Goal: Complete application form

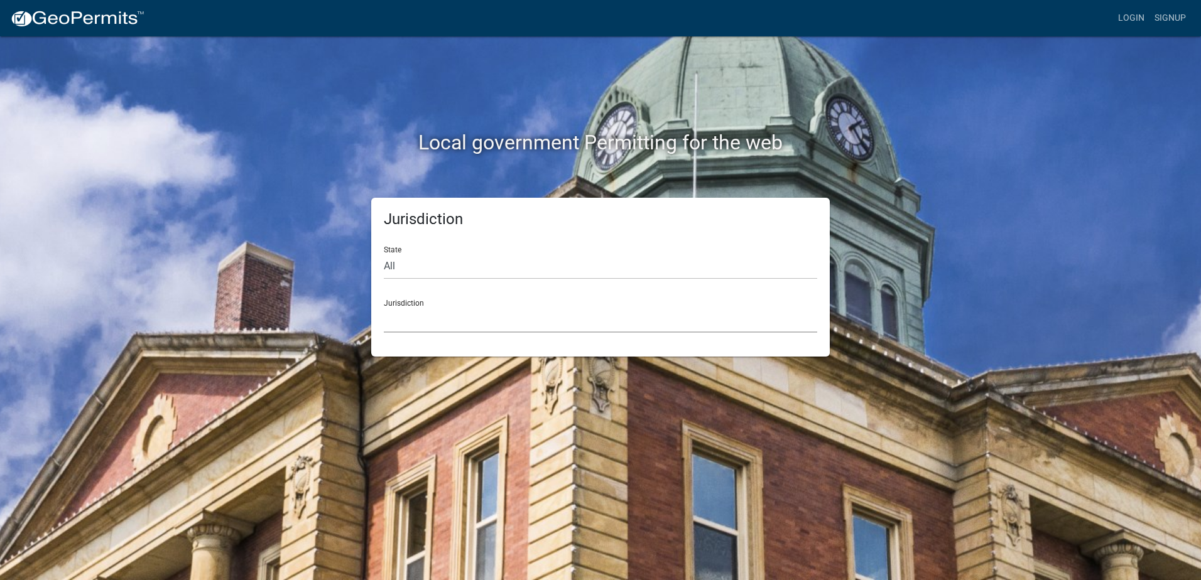
click at [418, 325] on select "[GEOGRAPHIC_DATA], [US_STATE] [GEOGRAPHIC_DATA], [US_STATE][PERSON_NAME][GEOGRA…" at bounding box center [600, 320] width 433 height 26
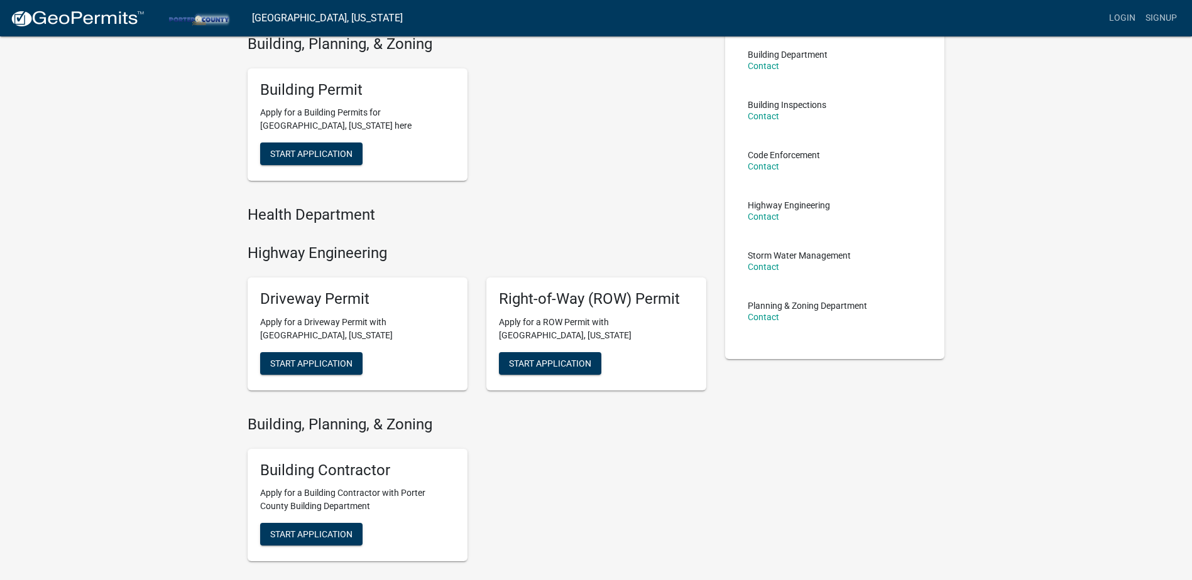
scroll to position [183, 0]
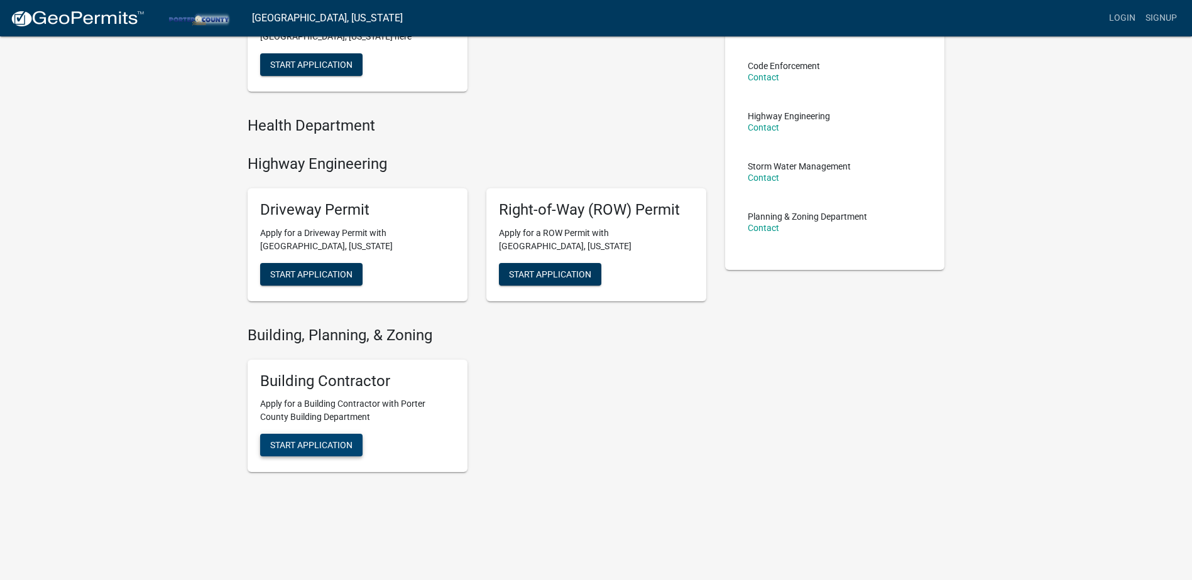
click at [320, 447] on span "Start Application" at bounding box center [311, 445] width 82 height 10
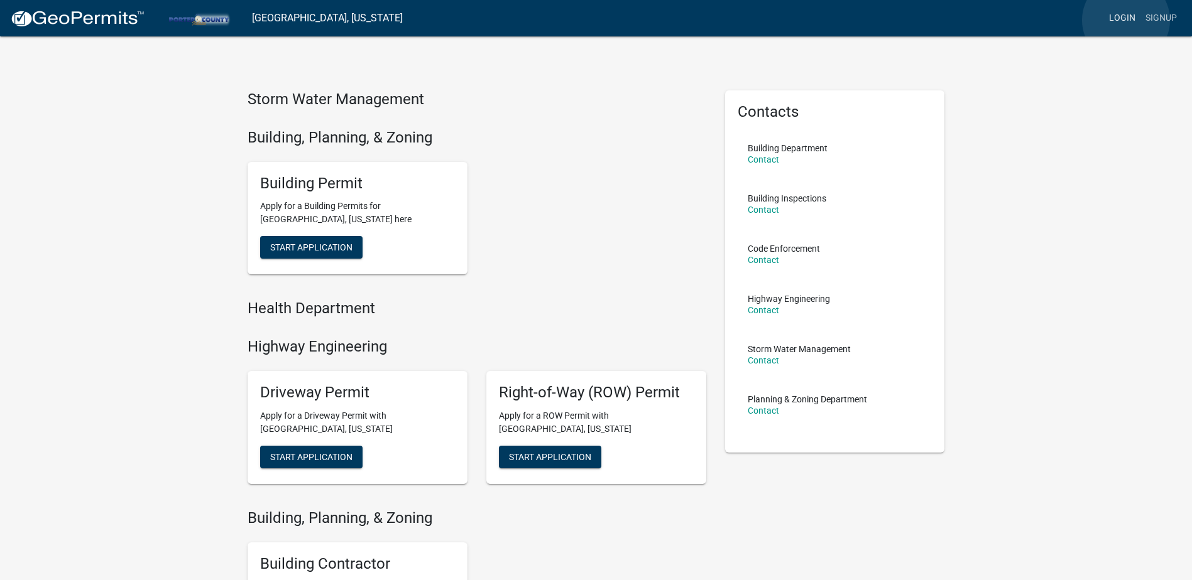
click at [1126, 20] on link "Login" at bounding box center [1122, 18] width 36 height 24
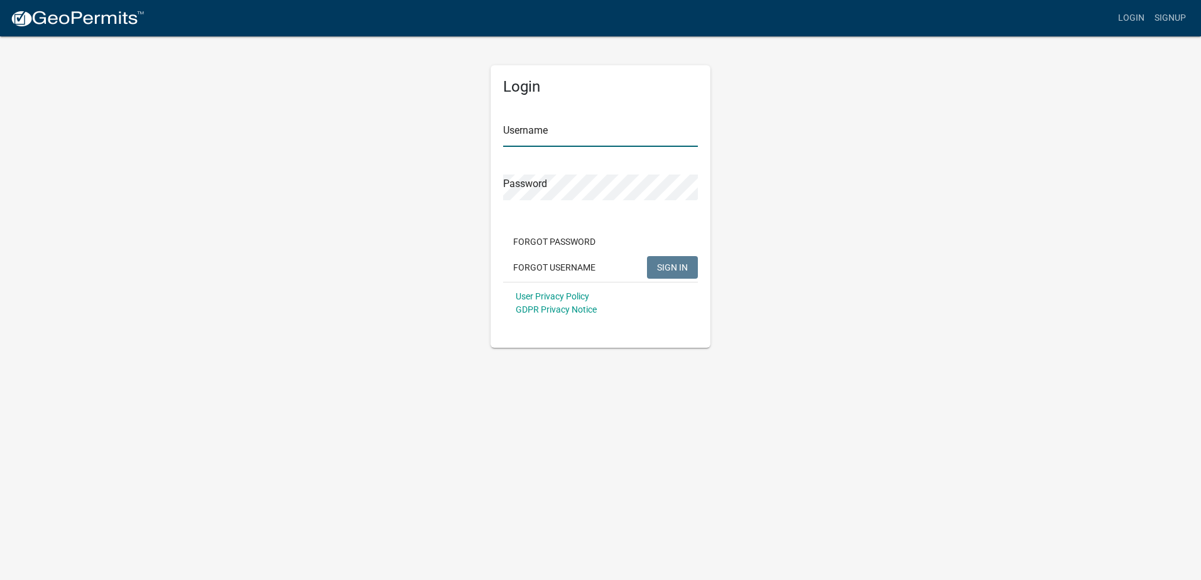
type input "[EMAIL_ADDRESS][DOMAIN_NAME]"
click at [673, 281] on div "Forgot Password Forgot Username SIGN IN" at bounding box center [600, 257] width 195 height 52
click at [672, 276] on button "SIGN IN" at bounding box center [672, 267] width 51 height 23
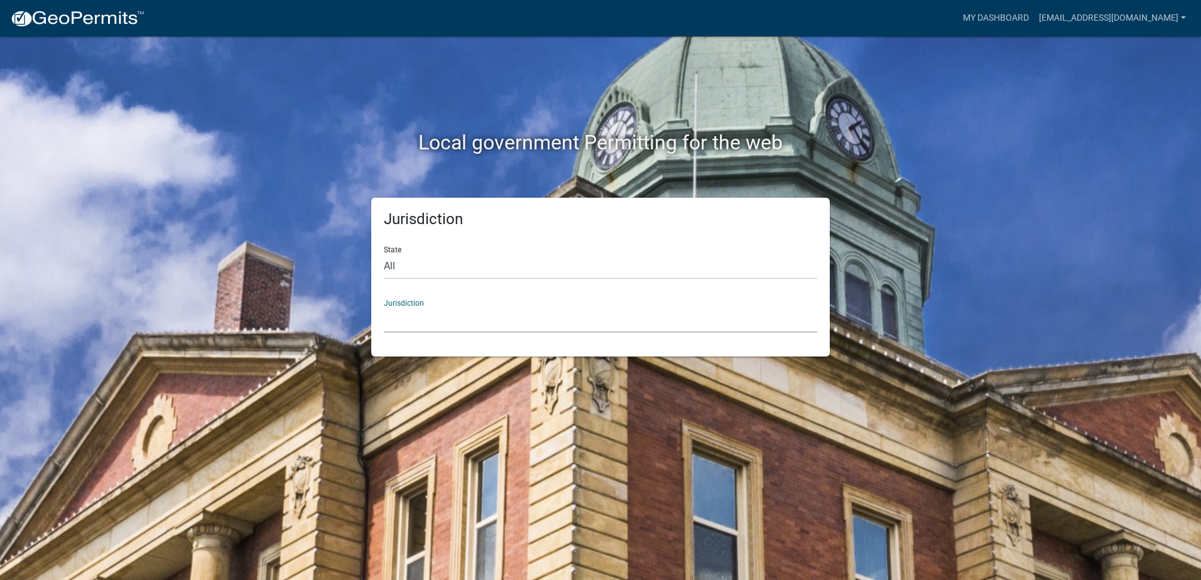
click at [415, 323] on select "[GEOGRAPHIC_DATA], [US_STATE] [GEOGRAPHIC_DATA], [US_STATE][PERSON_NAME][GEOGRA…" at bounding box center [600, 320] width 433 height 26
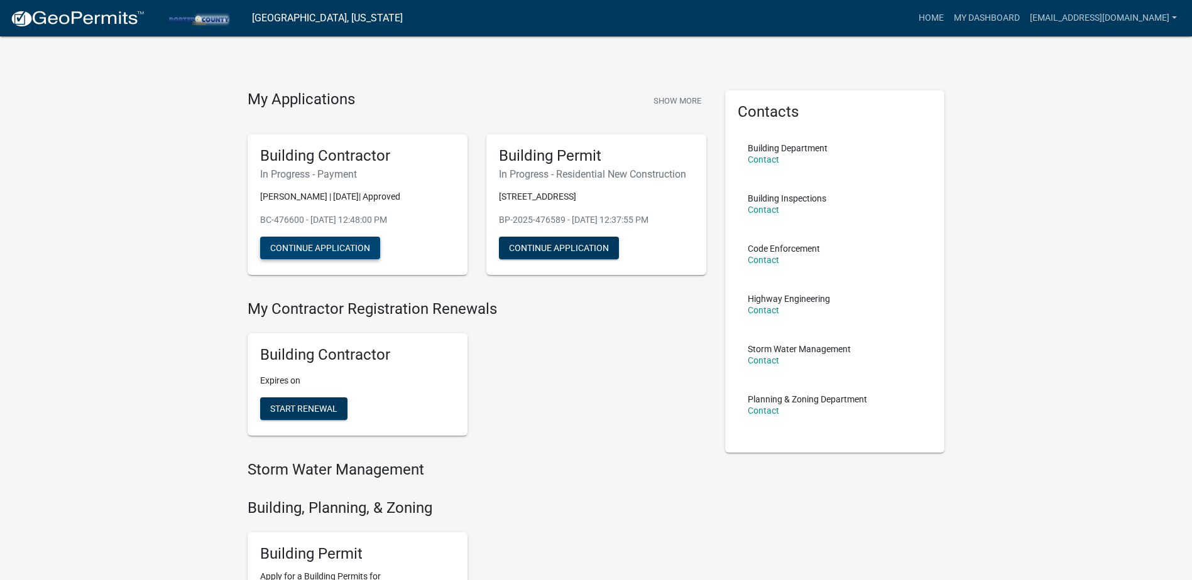
click at [302, 248] on button "Continue Application" at bounding box center [320, 248] width 120 height 23
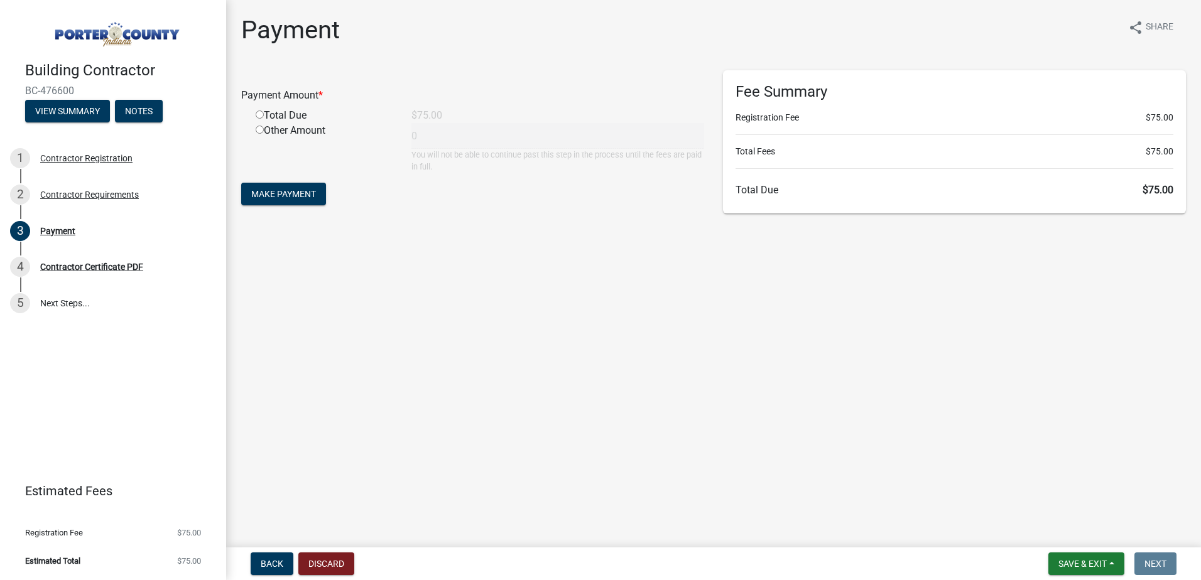
click at [258, 116] on input "radio" at bounding box center [260, 115] width 8 height 8
radio input "true"
type input "75"
click at [302, 188] on button "Make Payment" at bounding box center [283, 194] width 85 height 23
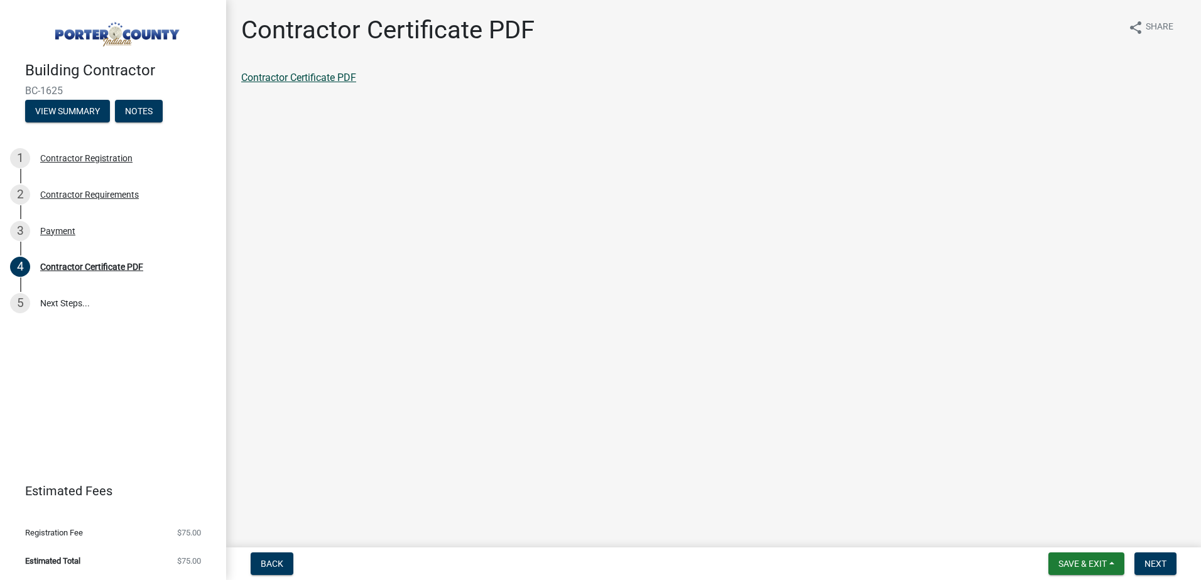
click at [310, 80] on link "Contractor Certificate PDF" at bounding box center [298, 78] width 115 height 12
click at [1104, 567] on span "Save & Exit" at bounding box center [1082, 564] width 48 height 10
click at [1070, 538] on button "Save & Exit" at bounding box center [1074, 531] width 101 height 30
